Goal: Information Seeking & Learning: Learn about a topic

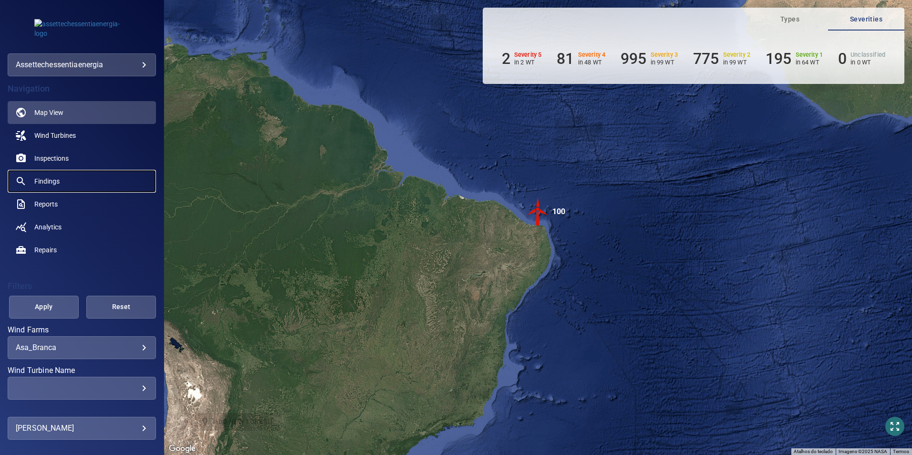
click at [50, 173] on link "Findings" at bounding box center [82, 181] width 148 height 23
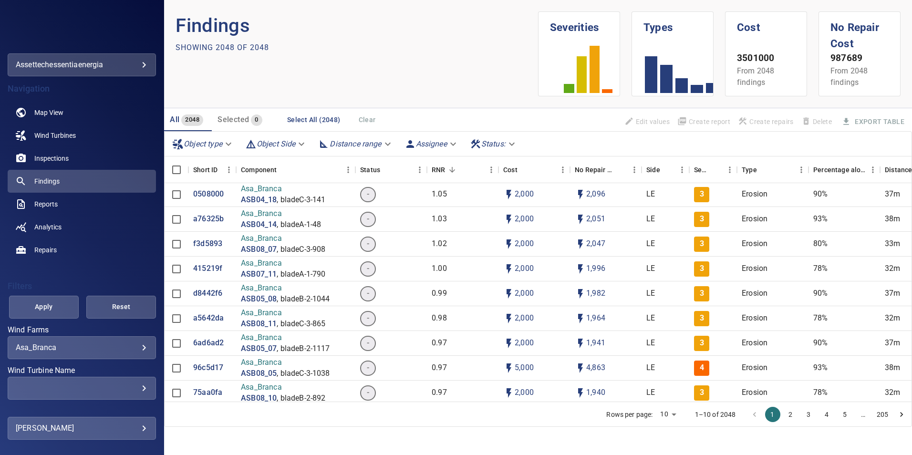
scroll to position [238, 0]
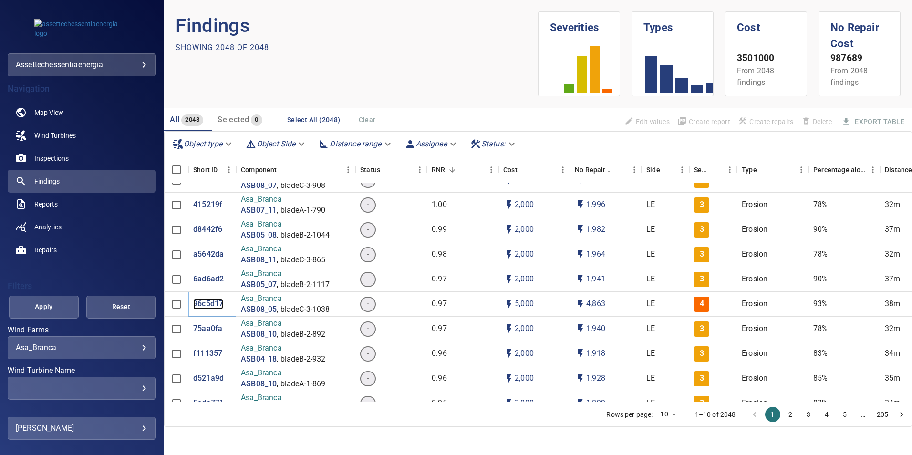
click at [210, 283] on p "96c5d17" at bounding box center [208, 303] width 30 height 11
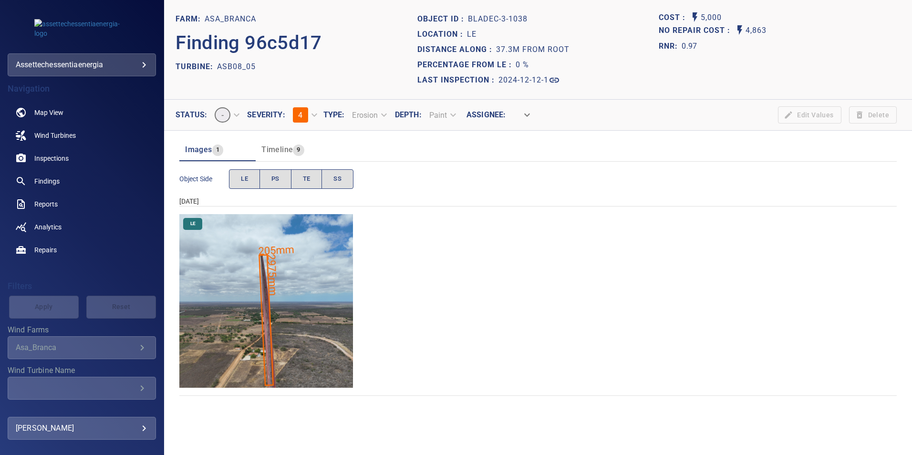
click at [296, 283] on img "Asa_Branca/ASB08_05/2024-12-12-1/2024-12-12-3/image130wp130.jpg" at bounding box center [266, 301] width 174 height 174
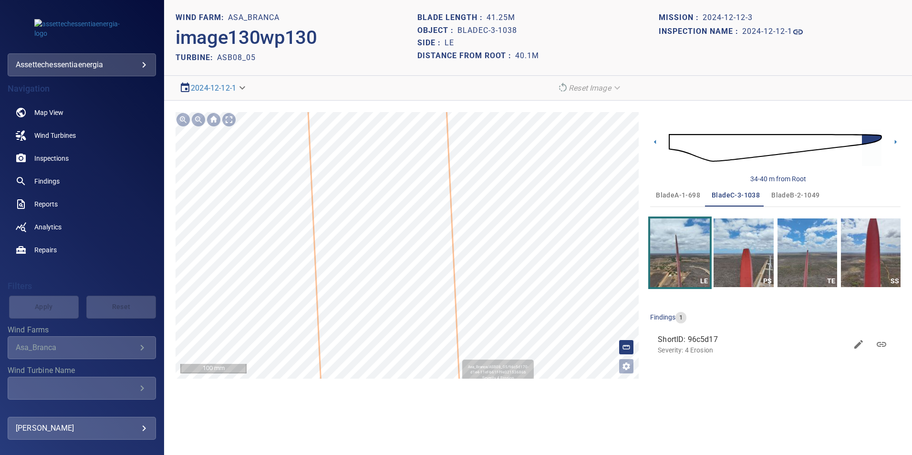
click at [411, 283] on icon at bounding box center [384, 267] width 229 height 1980
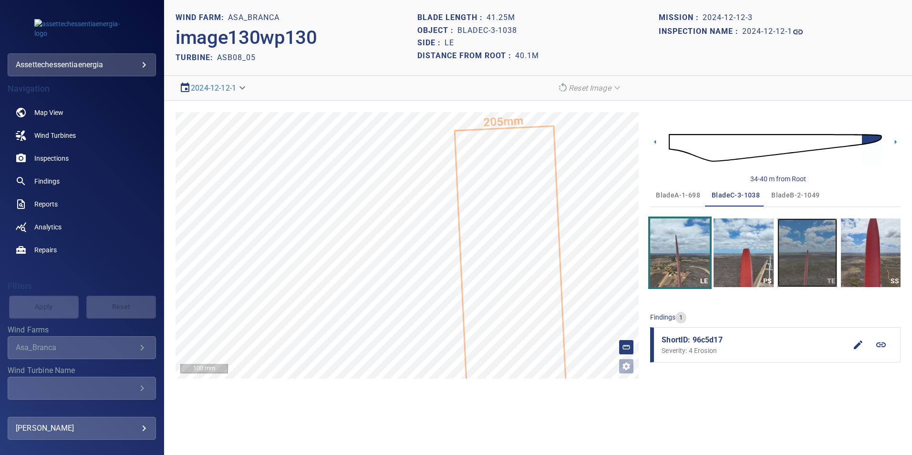
click at [606, 265] on img "button" at bounding box center [807, 252] width 60 height 69
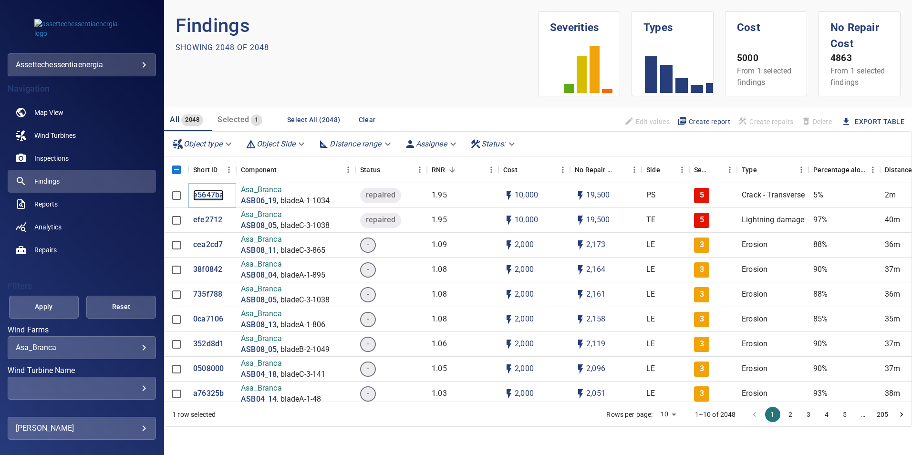
click at [204, 195] on p "e5647ba" at bounding box center [208, 195] width 31 height 11
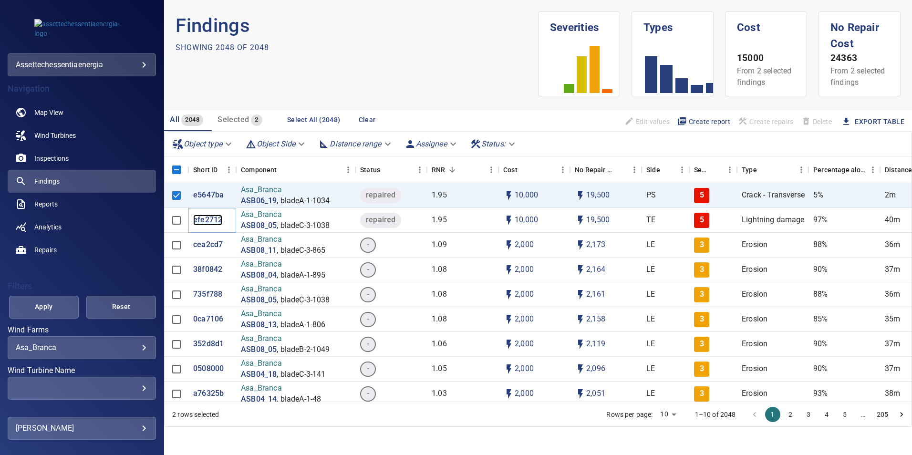
click at [210, 218] on p "efe2712" at bounding box center [207, 220] width 29 height 11
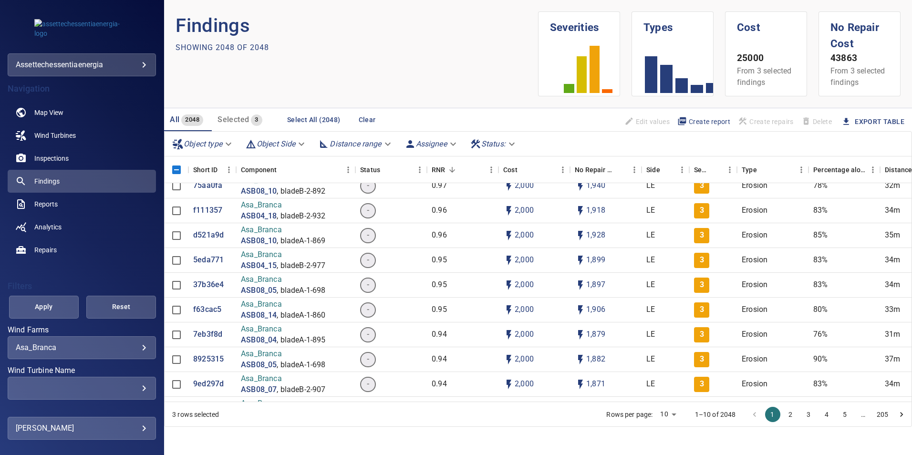
scroll to position [334, 0]
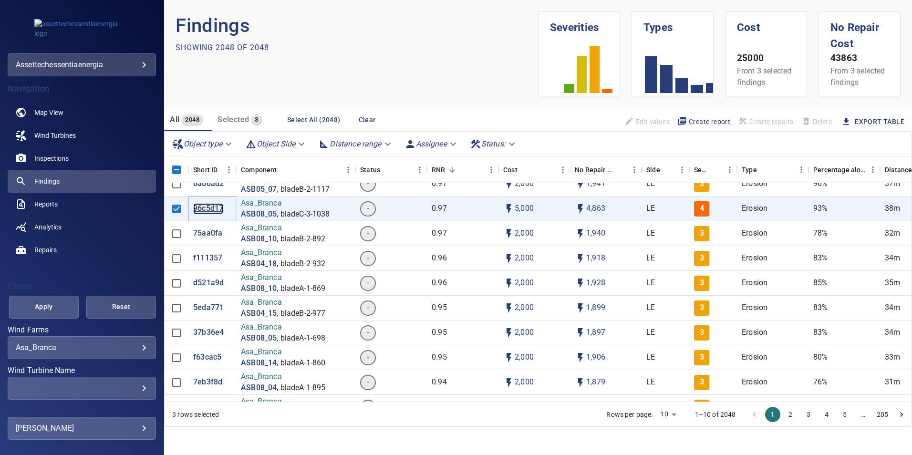
click at [218, 207] on p "96c5d17" at bounding box center [208, 208] width 30 height 11
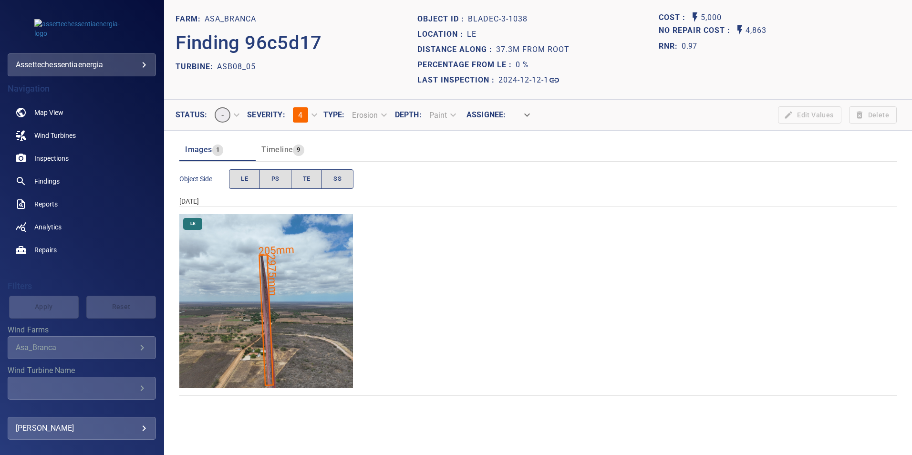
click at [314, 283] on img "Asa_Branca/ASB08_05/2024-12-12-1/2024-12-12-3/image130wp130.jpg" at bounding box center [266, 301] width 174 height 174
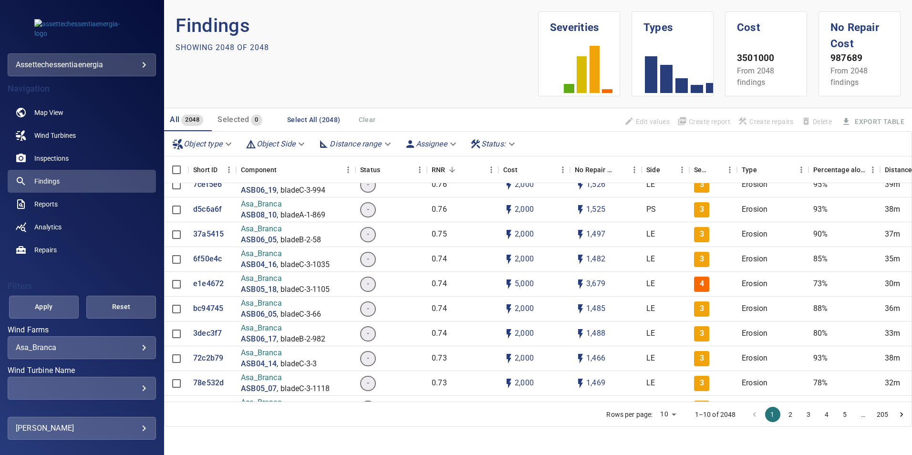
scroll to position [1764, 0]
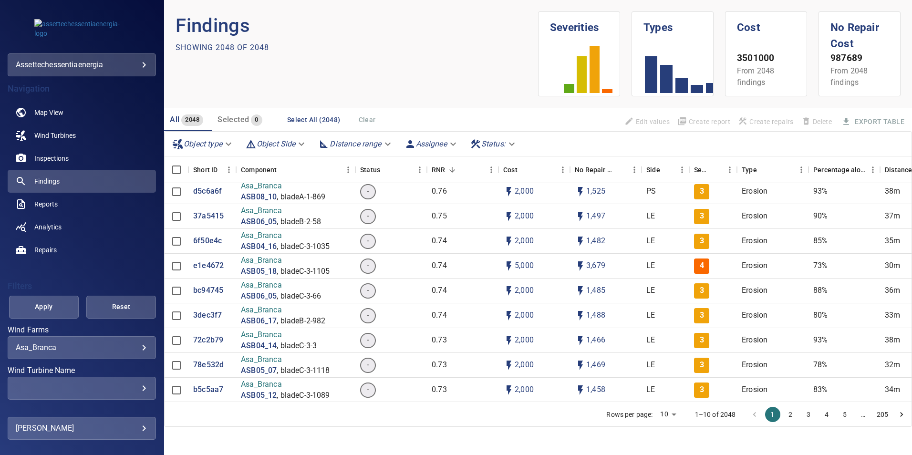
click at [137, 283] on div "​" at bounding box center [82, 387] width 132 height 9
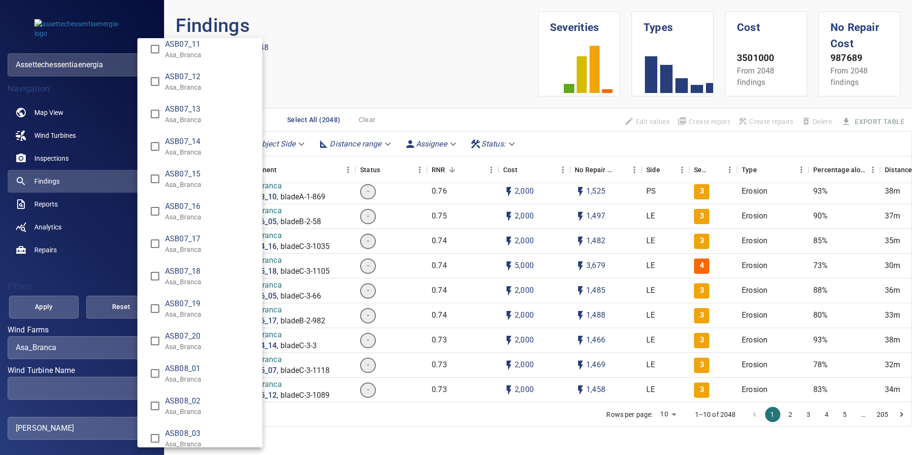
scroll to position [2527, 0]
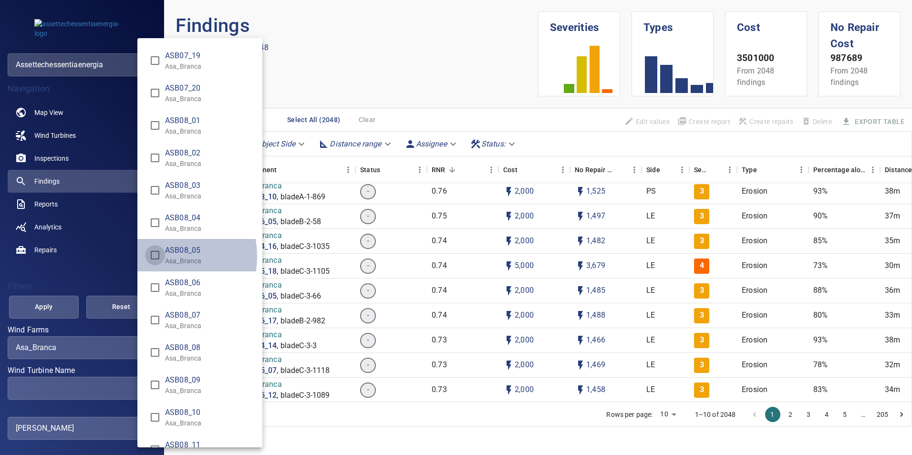
type input "**********"
click at [45, 283] on div "Wind Turbine Name" at bounding box center [456, 227] width 912 height 455
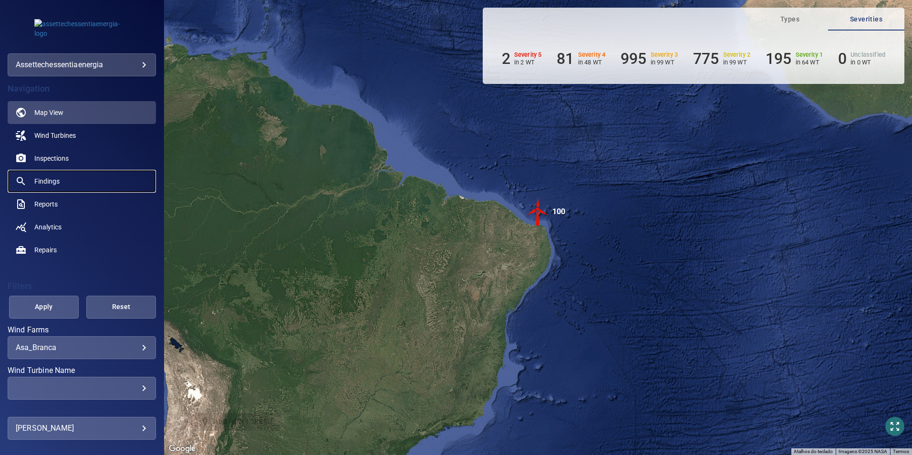
click at [54, 178] on span "Findings" at bounding box center [46, 181] width 25 height 10
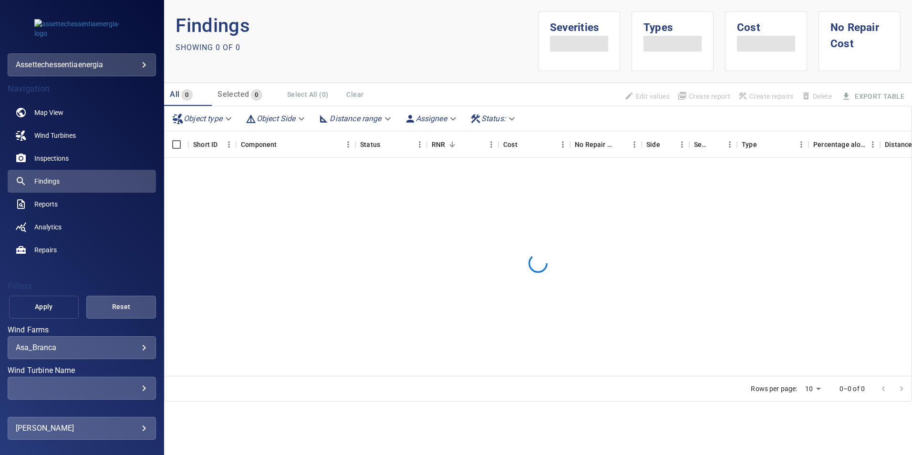
click at [46, 283] on span "Apply" at bounding box center [44, 307] width 46 height 12
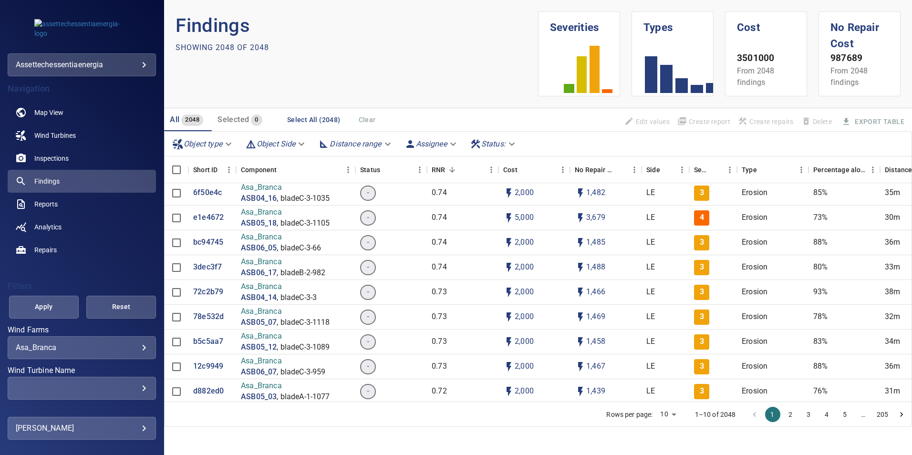
scroll to position [1764, 0]
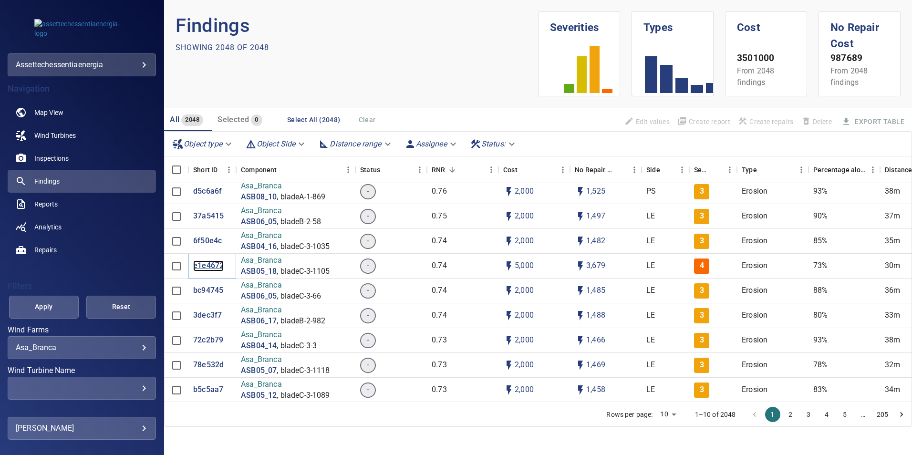
click at [213, 265] on p "e1e4672" at bounding box center [208, 265] width 31 height 11
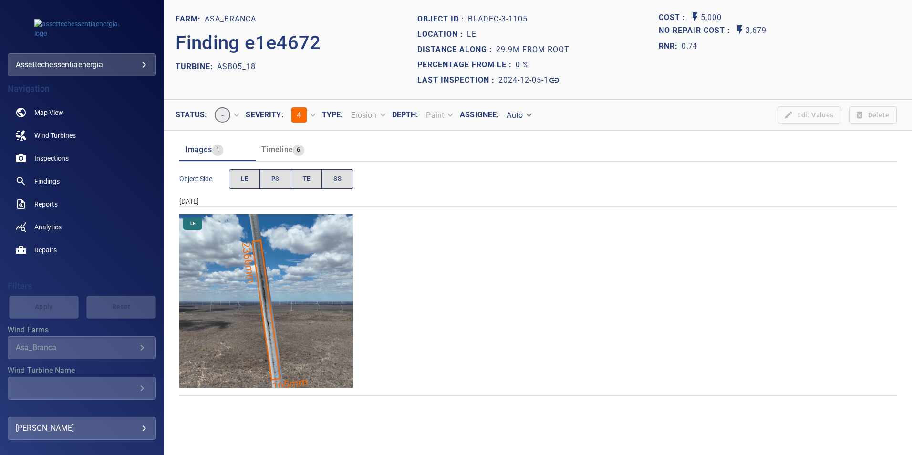
click at [281, 283] on img "Asa_Branca/ASB05_18/2024-12-05-1/2024-12-05-3/image130wp130.jpg" at bounding box center [266, 301] width 174 height 174
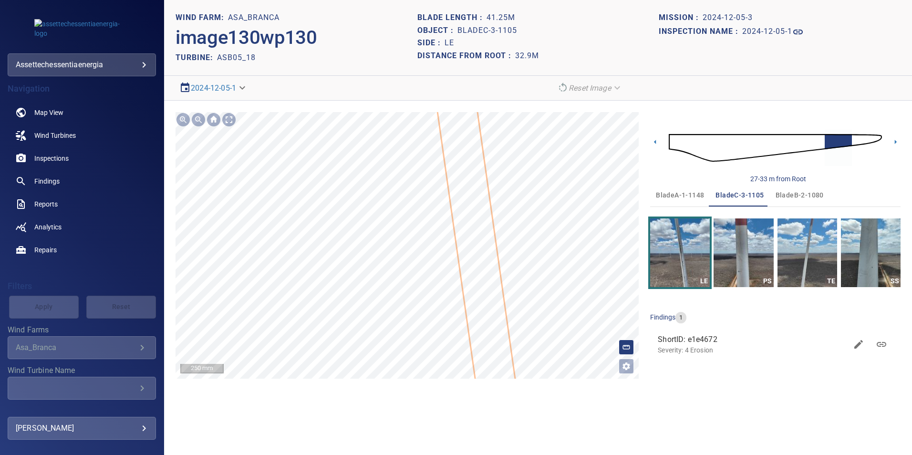
click at [477, 283] on icon at bounding box center [474, 229] width 115 height 551
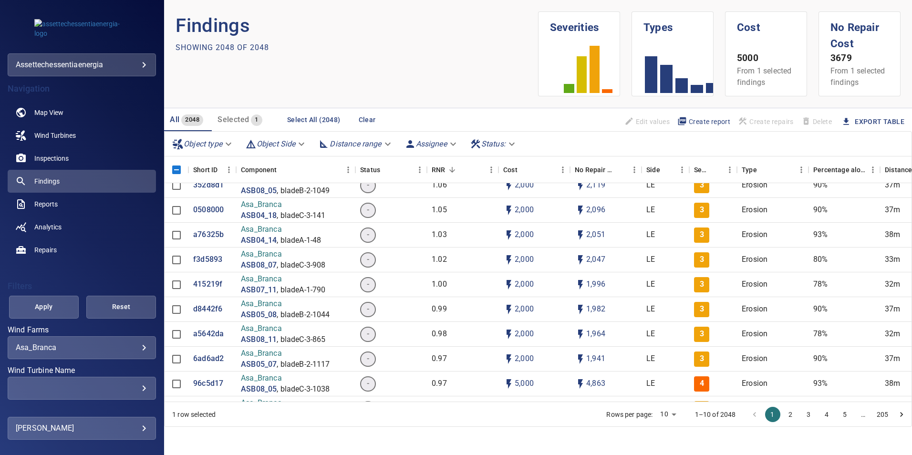
scroll to position [191, 0]
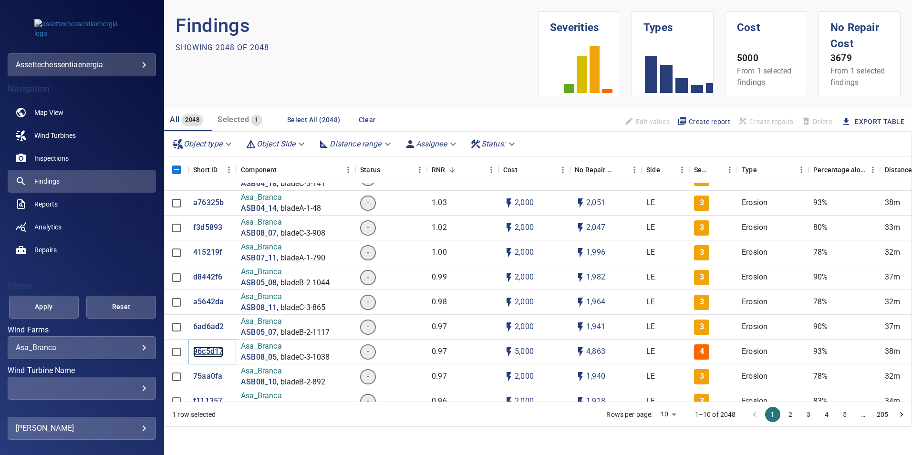
click at [210, 283] on p "96c5d17" at bounding box center [208, 351] width 30 height 11
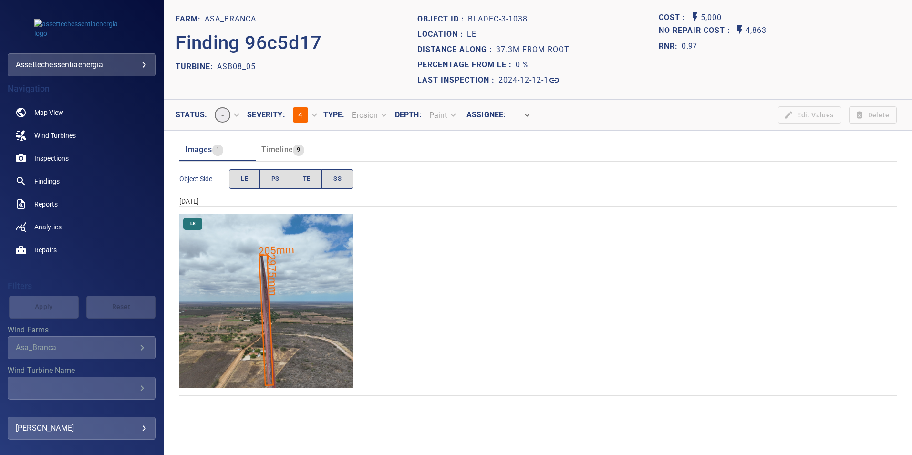
click at [278, 283] on img "Asa_Branca/ASB08_05/2024-12-12-1/2024-12-12-3/image130wp130.jpg" at bounding box center [266, 301] width 174 height 174
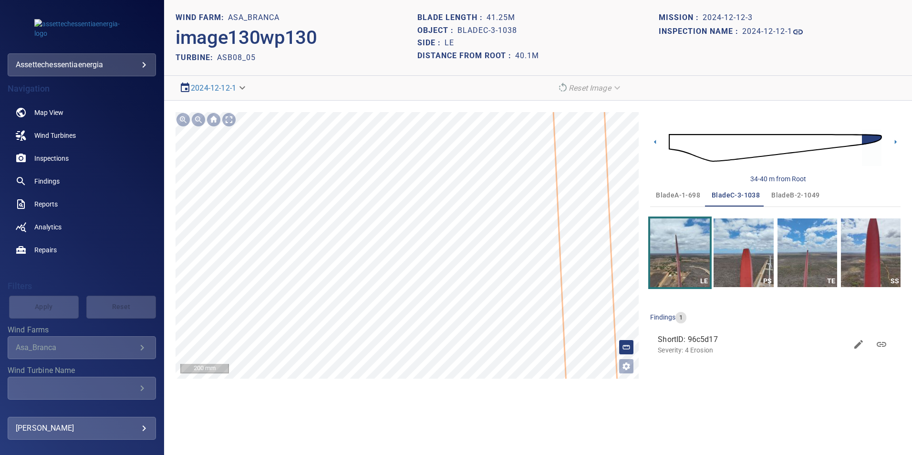
click at [541, 283] on div "Asa_Branca/ASB08_05/96c5d170-d1e4-11ef-b61f-f9e32153686b Severity 4 Erosion" at bounding box center [406, 245] width 463 height 267
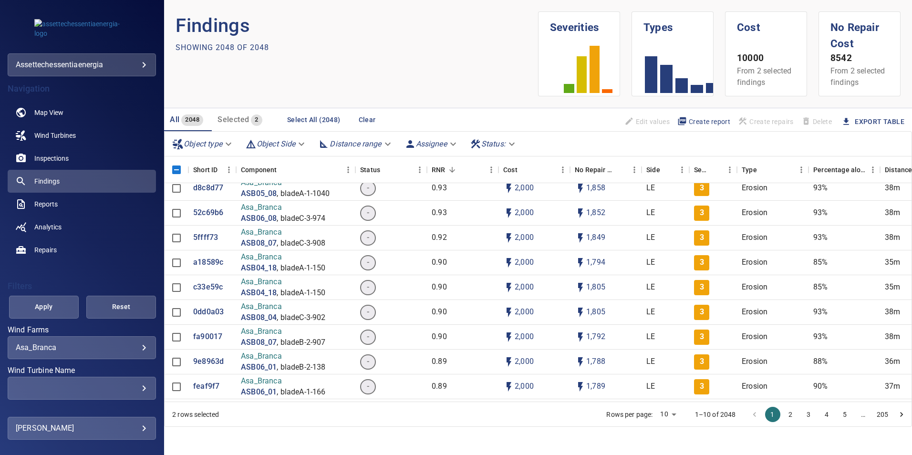
scroll to position [715, 0]
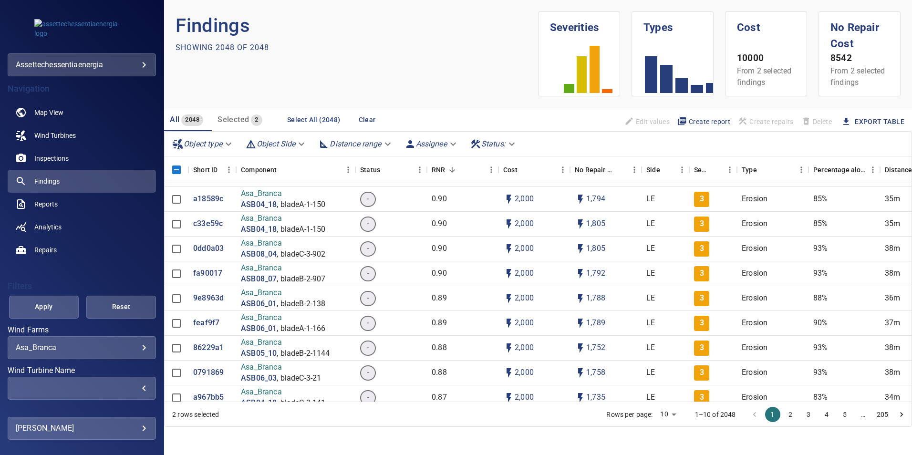
click at [129, 283] on div "​" at bounding box center [82, 387] width 132 height 9
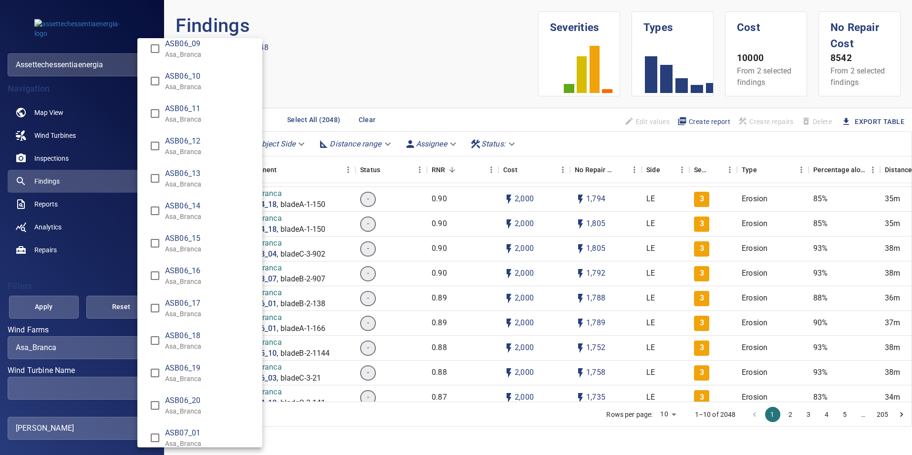
scroll to position [1573, 0]
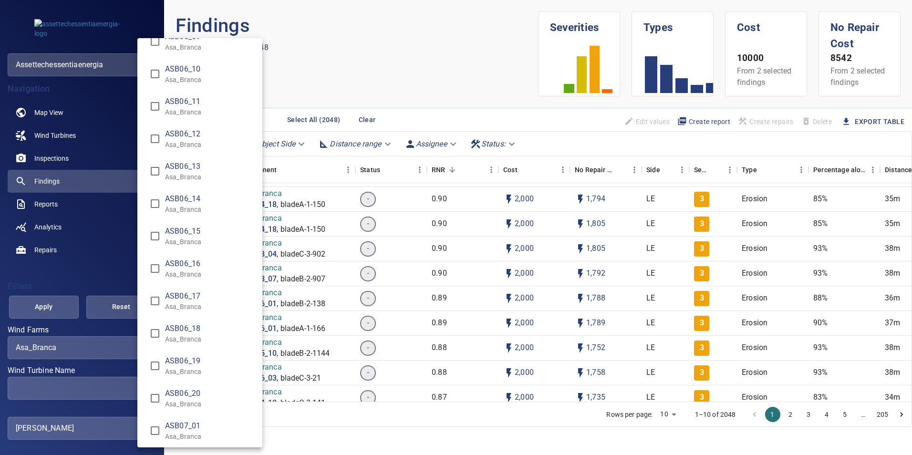
click at [184, 283] on span "ASB06_18" at bounding box center [210, 328] width 90 height 11
type input "**********"
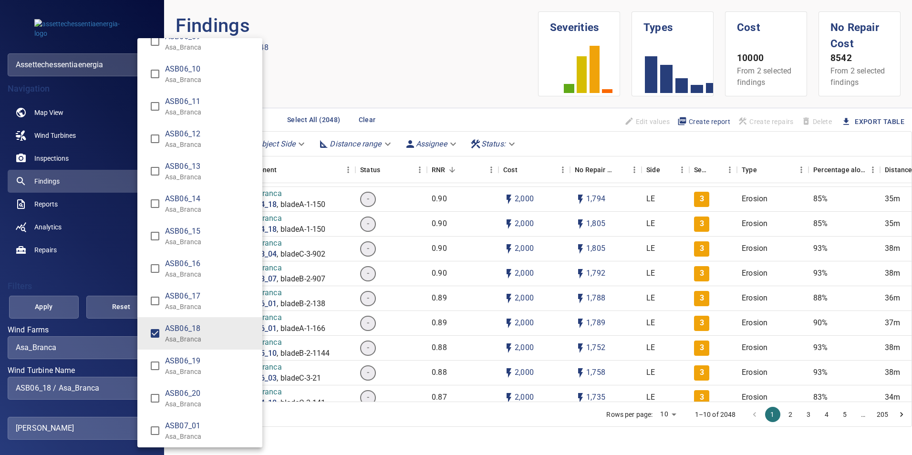
click at [40, 283] on div "Wind Turbine Name" at bounding box center [456, 227] width 912 height 455
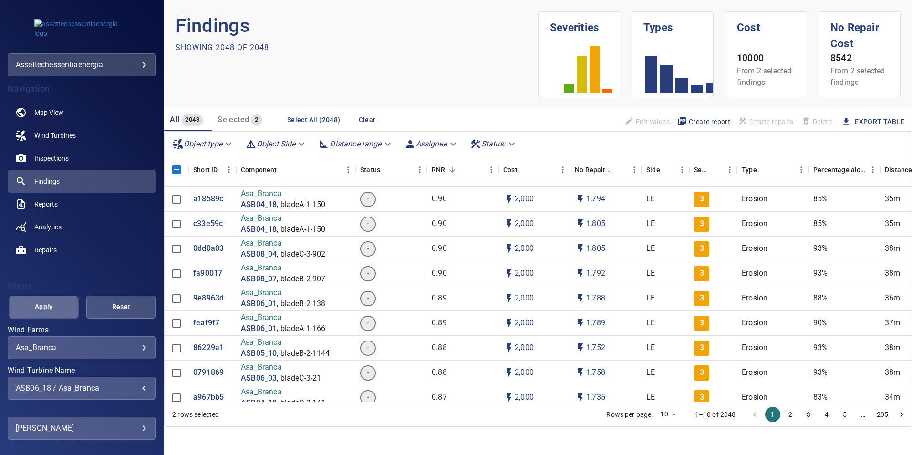
click at [42, 283] on span "Apply" at bounding box center [44, 307] width 46 height 12
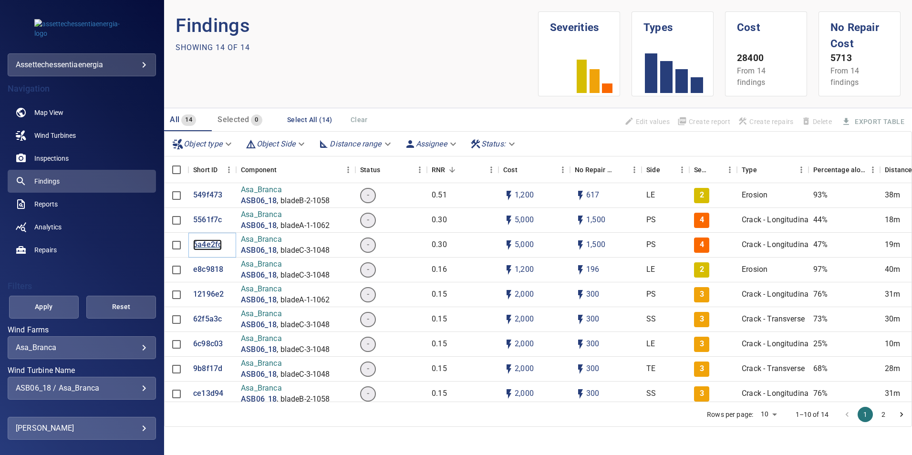
click at [207, 244] on p "6a4e2fc" at bounding box center [207, 244] width 29 height 11
click at [138, 283] on div "ASB06_18 / Asa_Branca" at bounding box center [82, 387] width 132 height 9
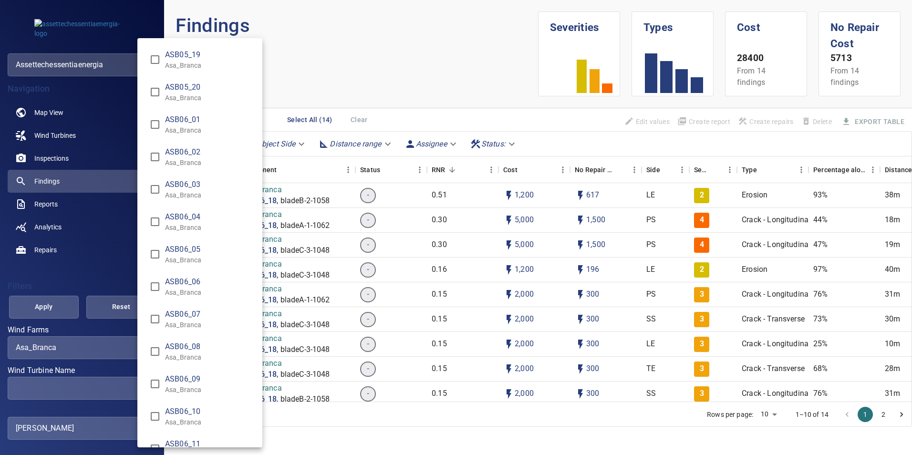
scroll to position [1287, 0]
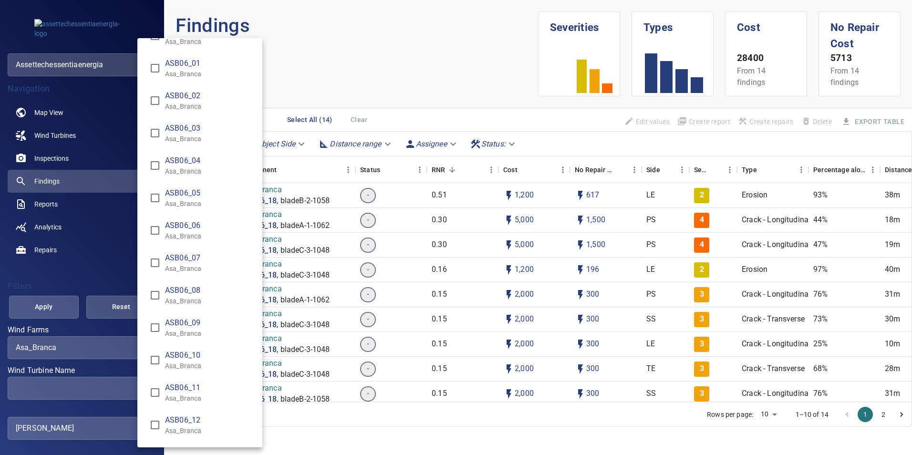
type input "**********"
click at [181, 283] on span "ASB06_11" at bounding box center [210, 387] width 90 height 11
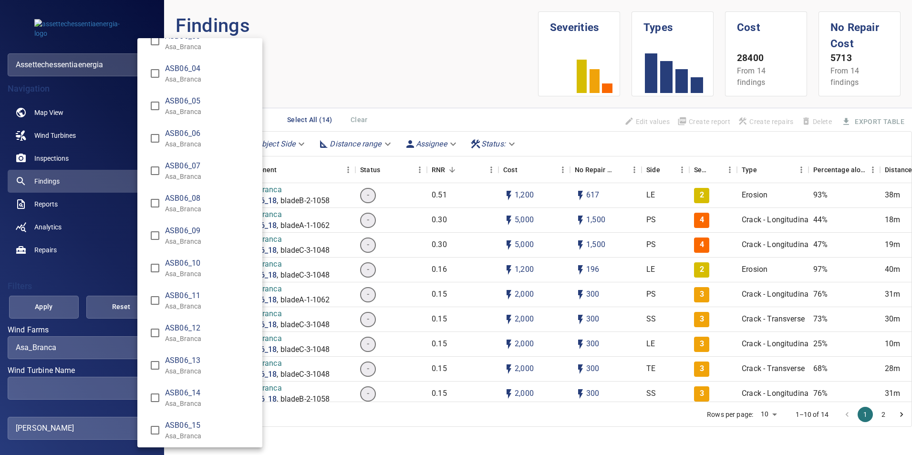
scroll to position [1383, 0]
click at [175, 283] on span "ASB06_11" at bounding box center [210, 292] width 90 height 11
type input "**********"
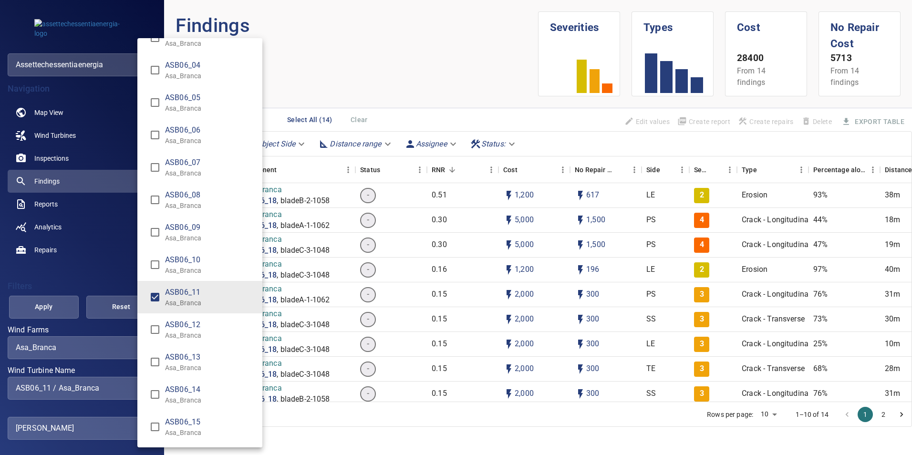
click at [49, 283] on div "Wind Turbine Name" at bounding box center [456, 227] width 912 height 455
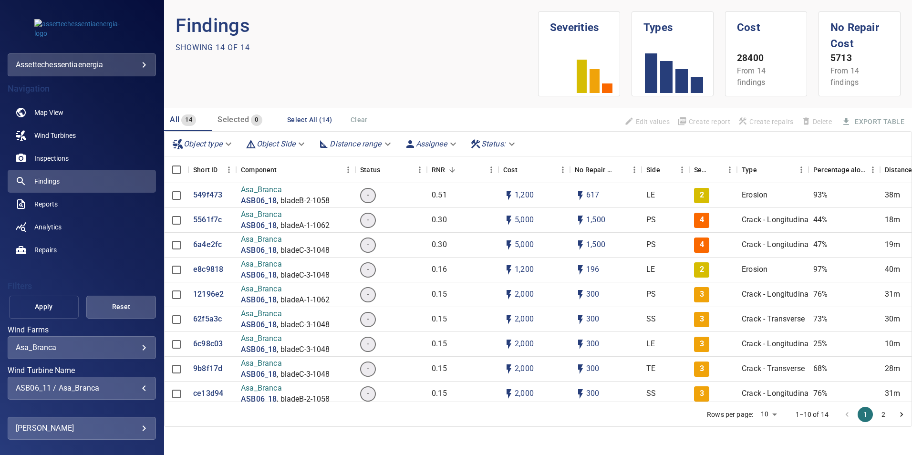
click at [49, 283] on span "Apply" at bounding box center [44, 307] width 46 height 12
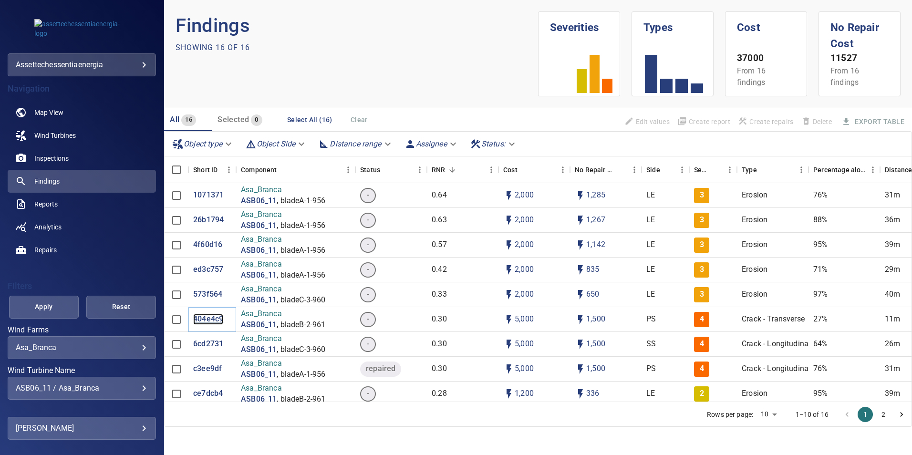
click at [209, 283] on p "404e4c9" at bounding box center [208, 319] width 30 height 11
click at [214, 222] on p "26b1794" at bounding box center [208, 220] width 31 height 11
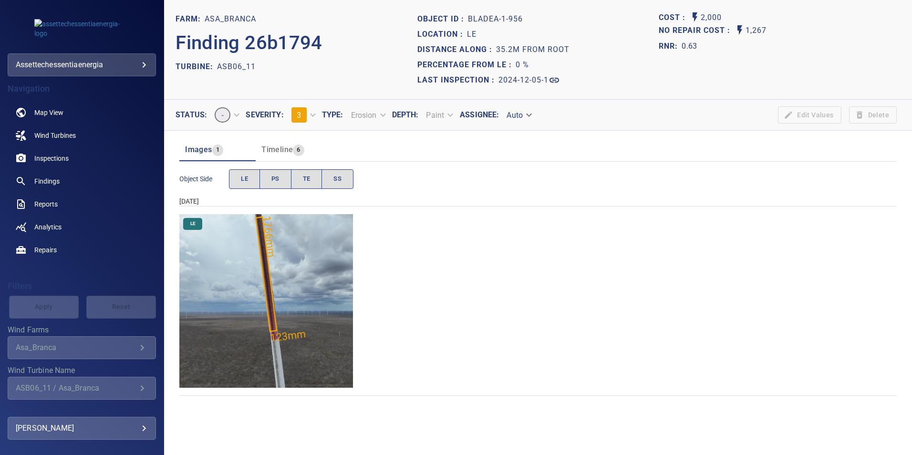
click at [314, 267] on img "Asa_Branca/ASB06_11/2024-12-05-1/2024-12-05-1/image12wp12.jpg" at bounding box center [266, 301] width 174 height 174
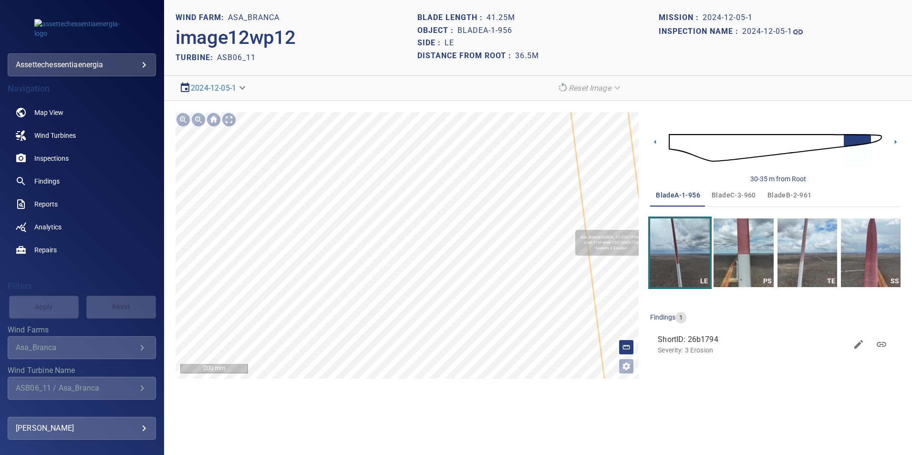
click at [557, 283] on div "Asa_Branca/ASB06_11/26b17940-c3a5-11ef-a9e6-2387afa56753 Severity 3 Erosion" at bounding box center [406, 245] width 463 height 267
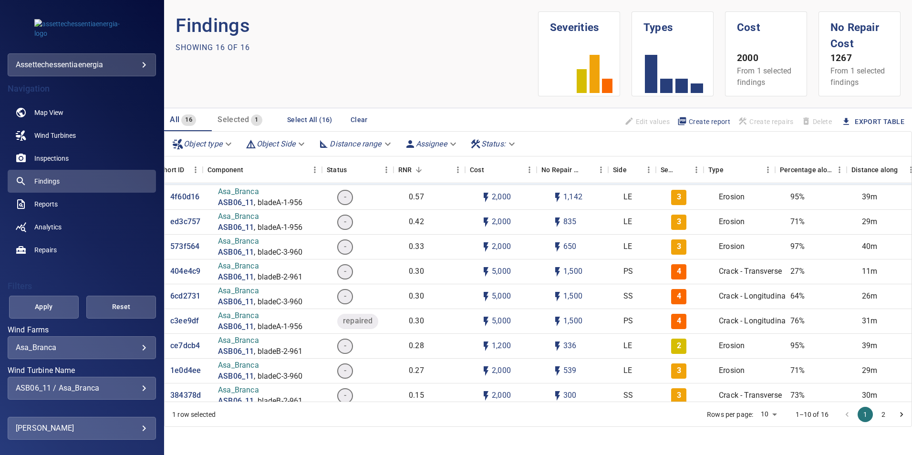
scroll to position [48, 17]
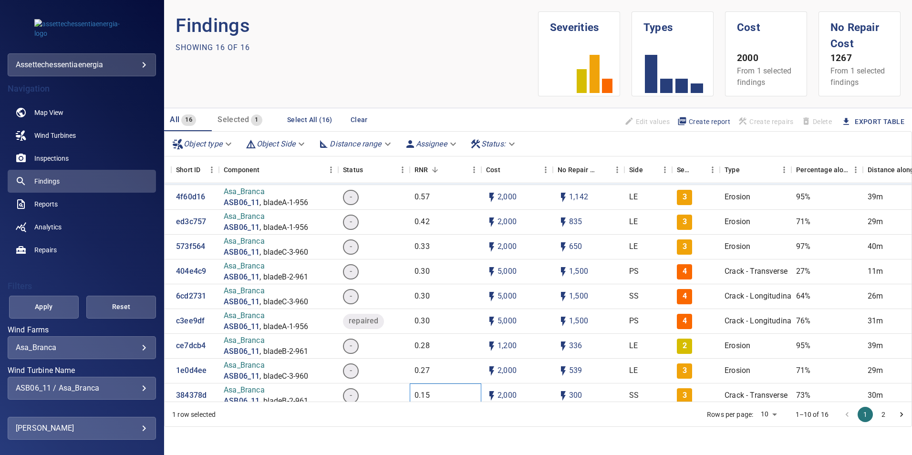
click at [422, 283] on p "0.15" at bounding box center [421, 395] width 15 height 11
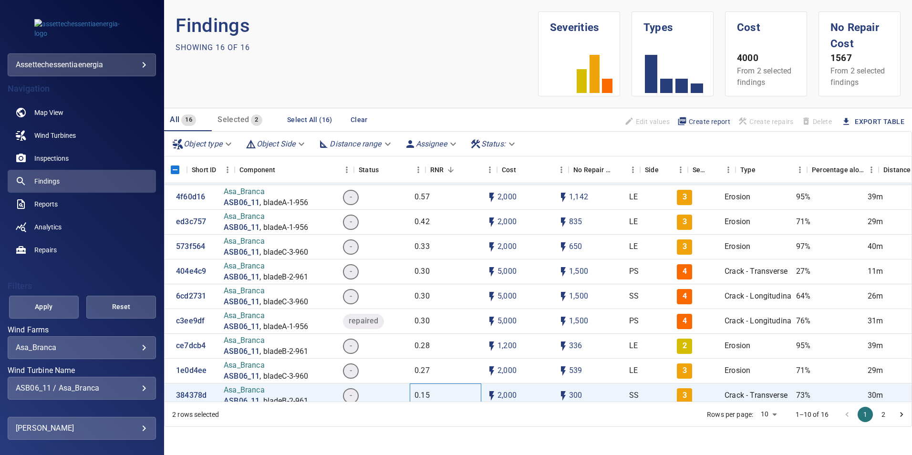
scroll to position [48, 0]
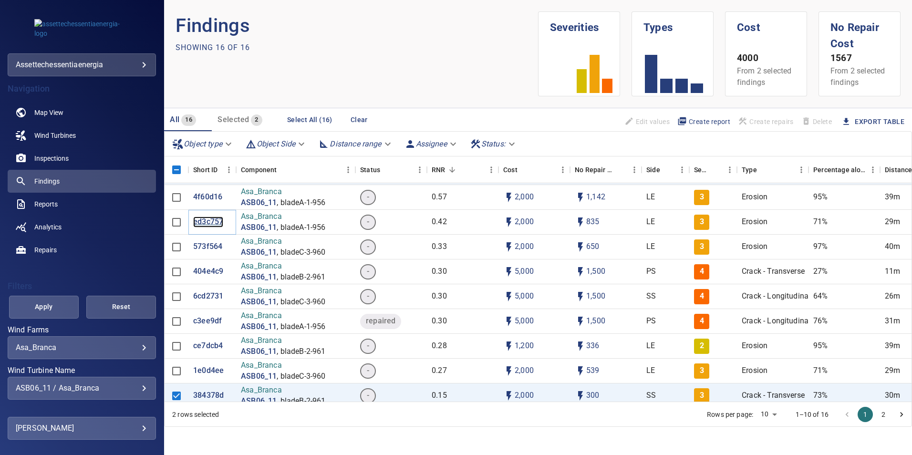
click at [209, 224] on p "ed3c757" at bounding box center [208, 221] width 30 height 11
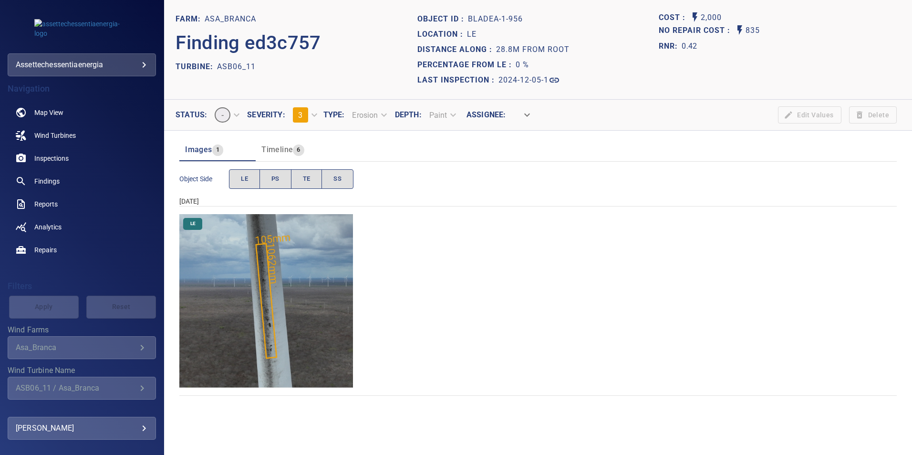
click at [306, 283] on img "Asa_Branca/ASB06_11/2024-12-05-1/2024-12-05-1/image10wp10.jpg" at bounding box center [266, 301] width 174 height 174
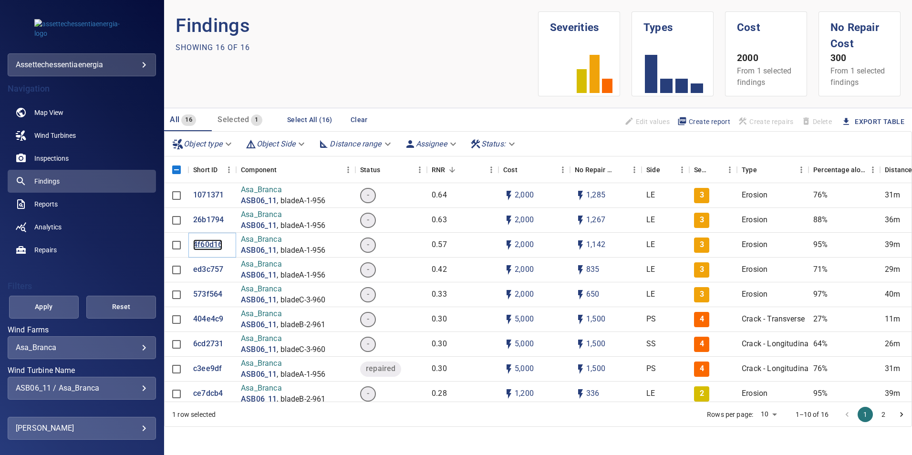
click at [207, 242] on p "4f60d16" at bounding box center [207, 244] width 29 height 11
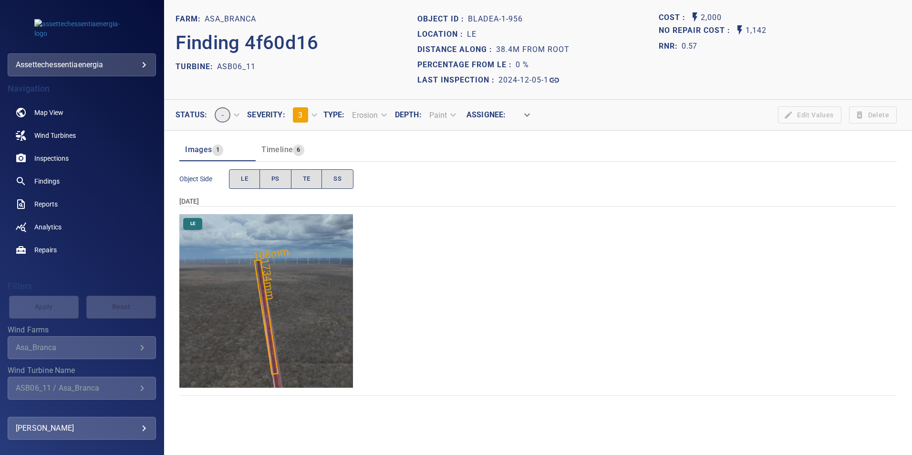
click at [267, 283] on img "Asa_Branca/ASB06_11/2024-12-05-1/2024-12-05-1/image14wp14.jpg" at bounding box center [266, 301] width 174 height 174
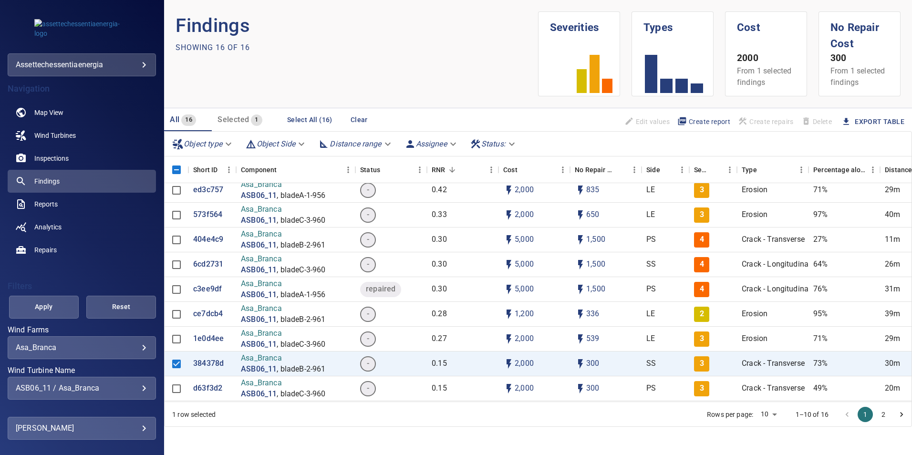
scroll to position [95, 0]
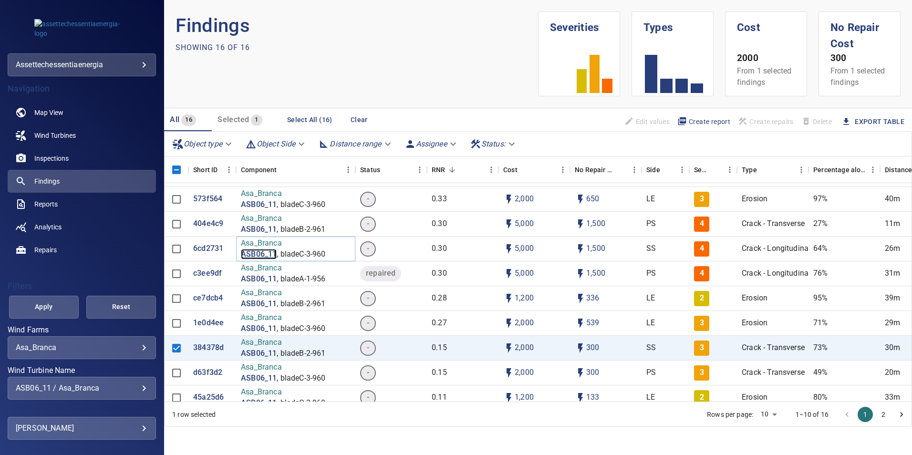
click at [262, 254] on p "ASB06_11" at bounding box center [259, 254] width 36 height 11
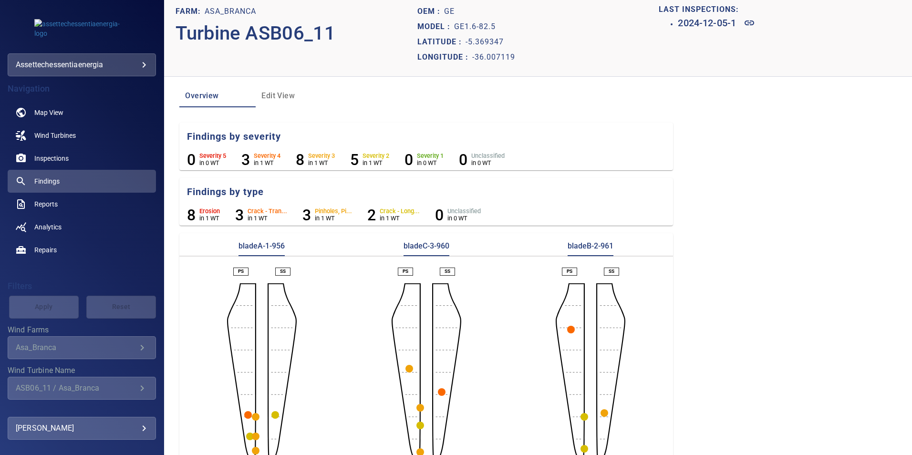
scroll to position [29, 0]
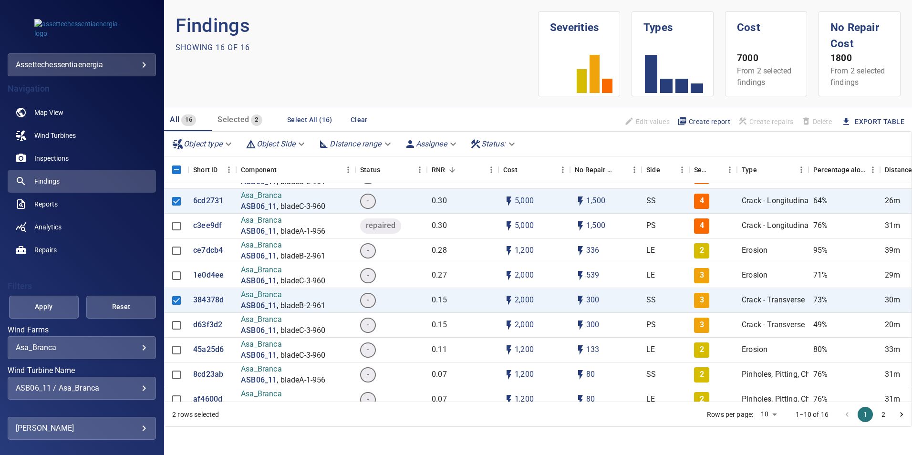
scroll to position [185, 0]
